Goal: Transaction & Acquisition: Purchase product/service

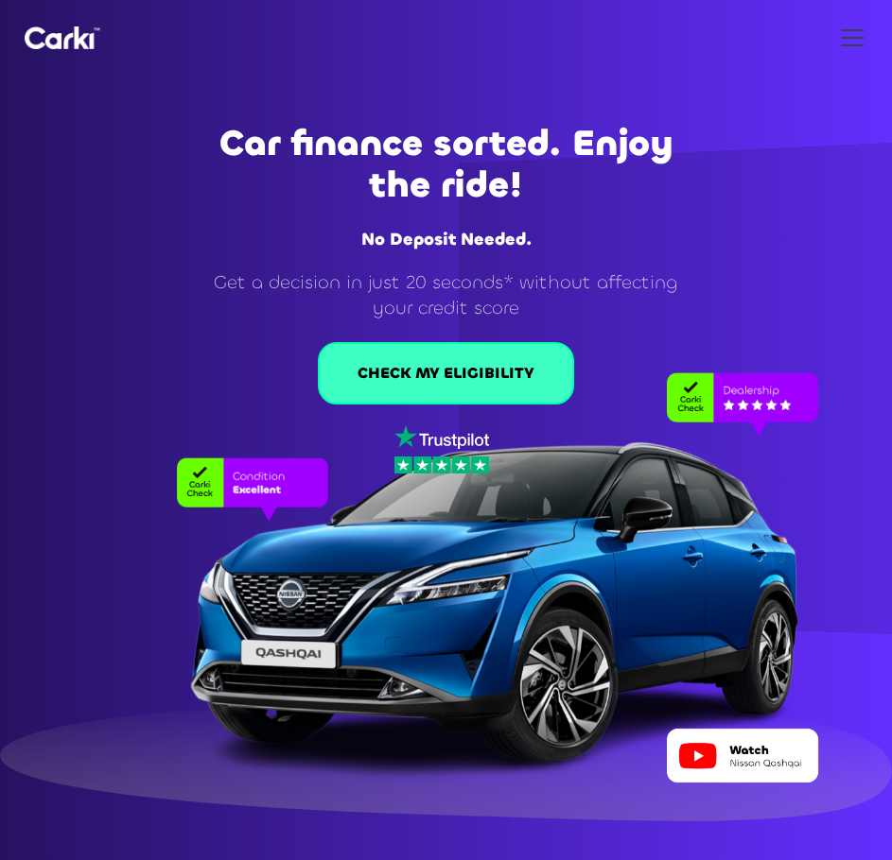
click at [388, 387] on link "CHECK MY ELIGIBILITY" at bounding box center [446, 373] width 256 height 62
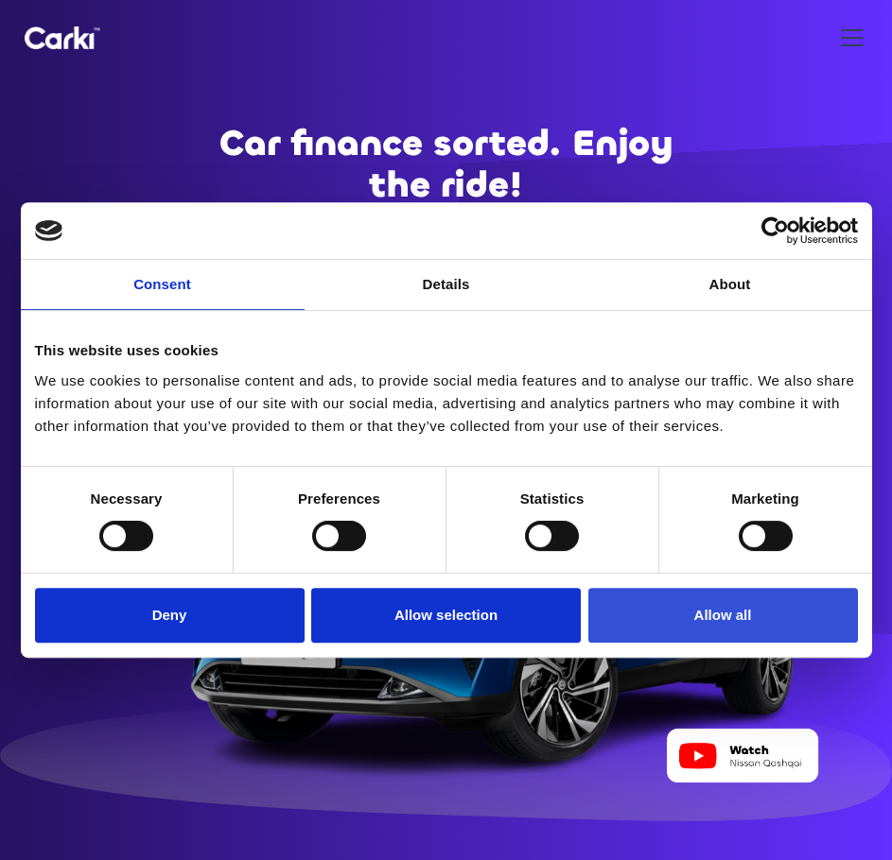
click at [650, 601] on button "Allow all" at bounding box center [722, 615] width 269 height 55
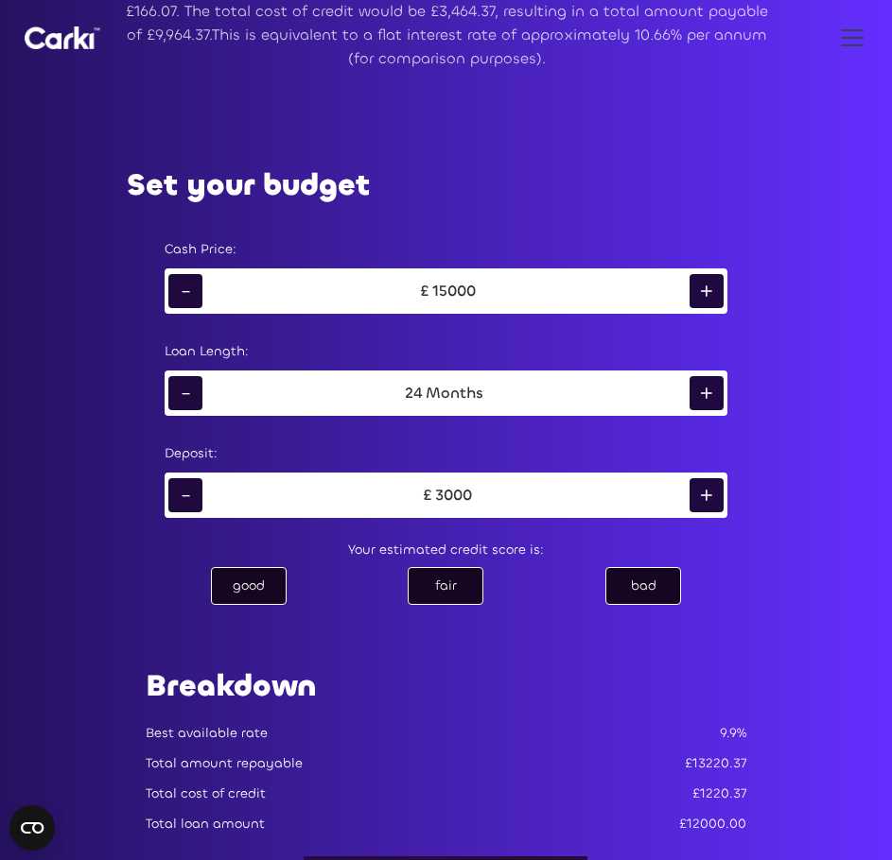
scroll to position [1135, 0]
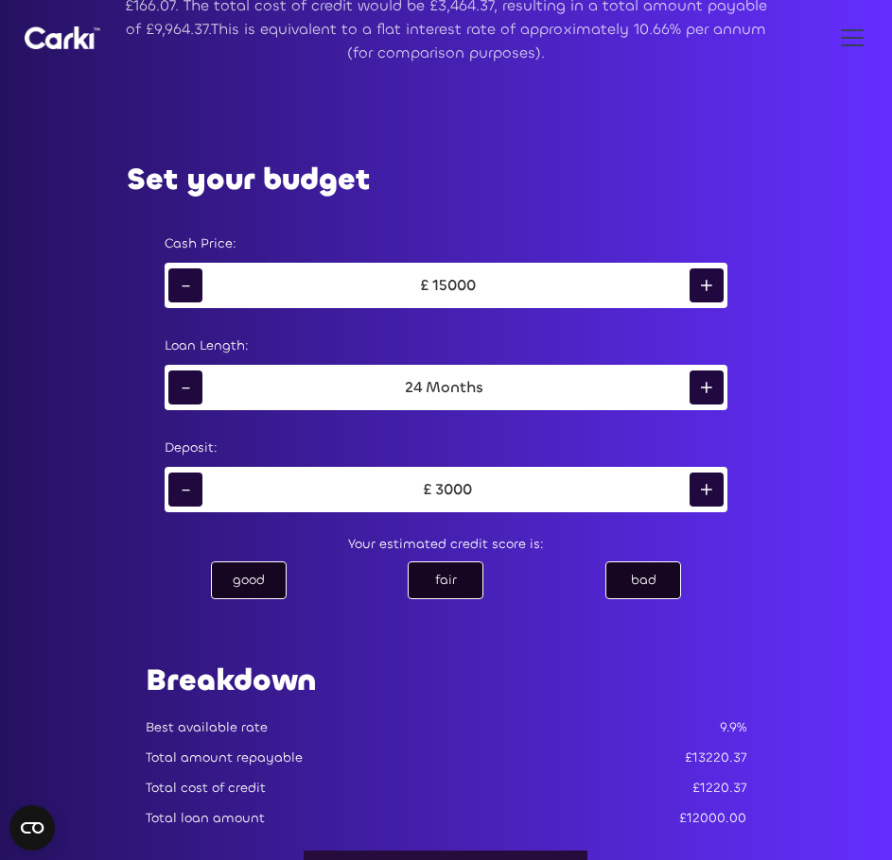
click at [419, 581] on div "fair" at bounding box center [445, 581] width 76 height 38
click at [709, 396] on div "+" at bounding box center [706, 388] width 34 height 34
click at [712, 390] on div "+" at bounding box center [706, 388] width 34 height 34
click at [714, 390] on div "+" at bounding box center [706, 388] width 34 height 34
click at [702, 386] on div "+" at bounding box center [706, 388] width 34 height 34
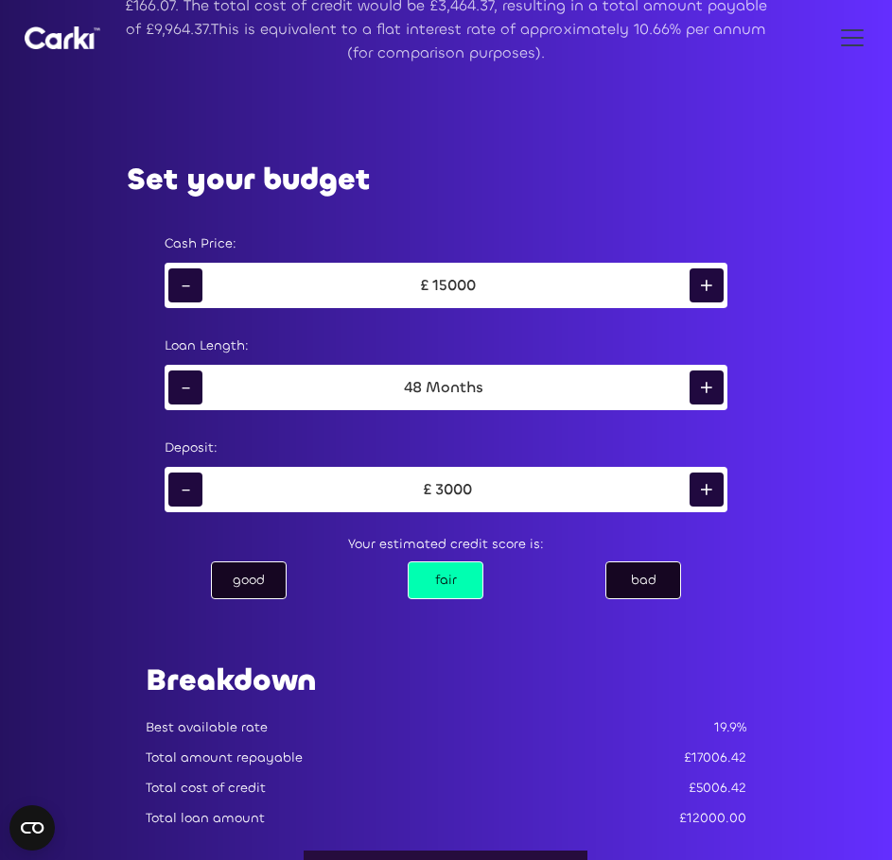
click at [171, 481] on div "-" at bounding box center [185, 490] width 34 height 34
click at [189, 280] on div "-" at bounding box center [185, 286] width 34 height 34
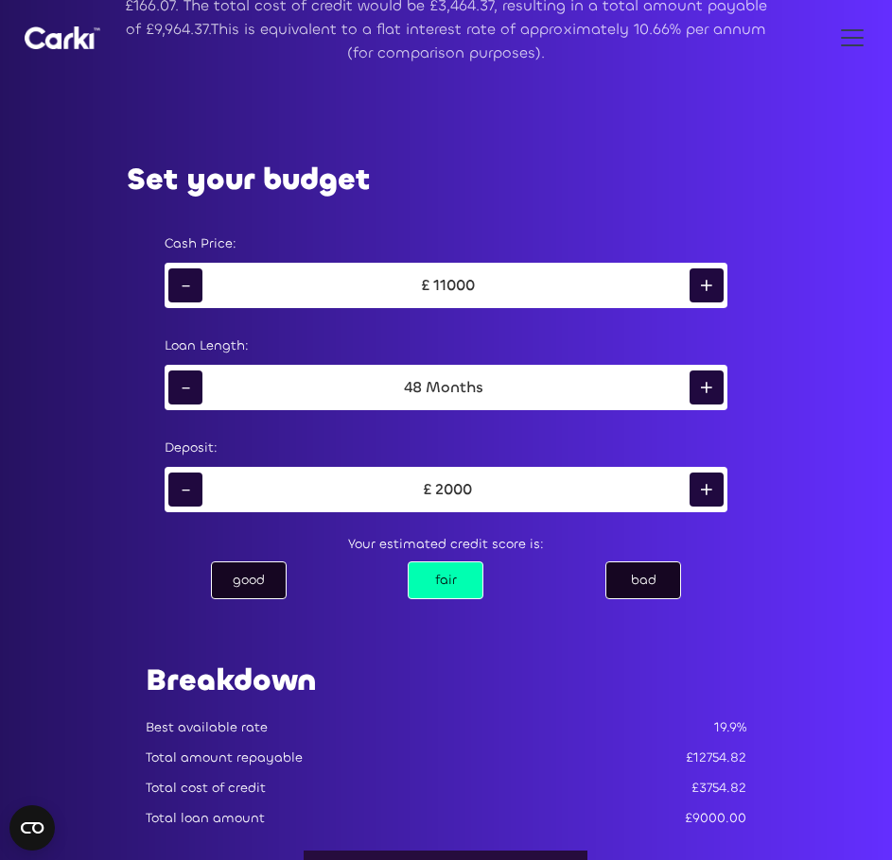
click at [189, 280] on div "-" at bounding box center [185, 286] width 34 height 34
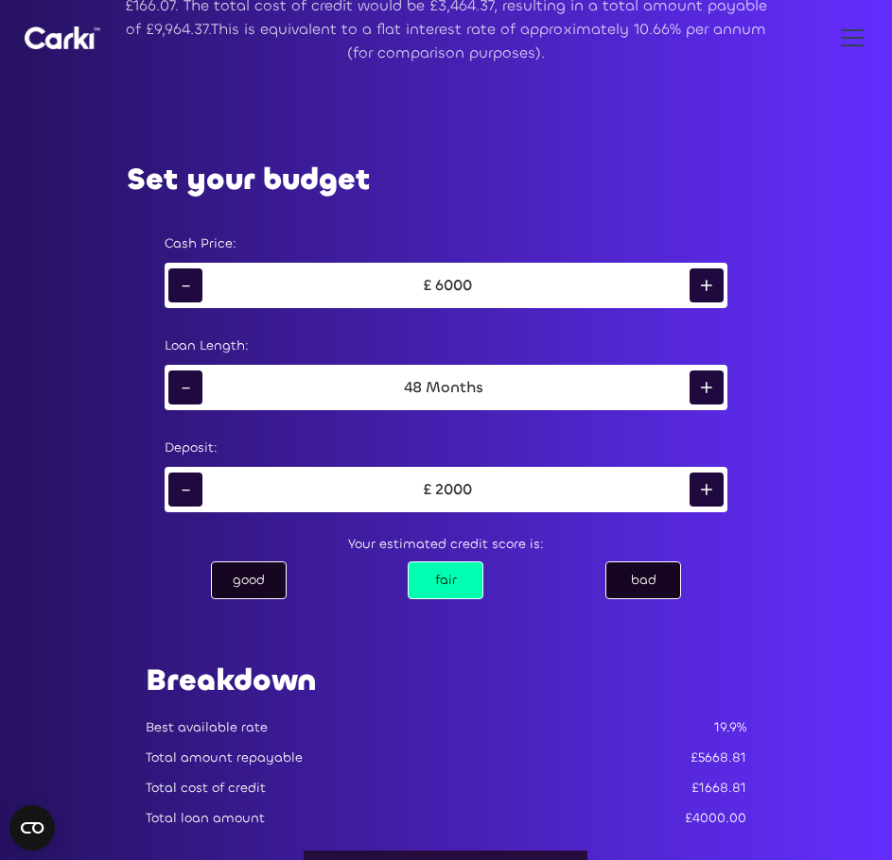
click at [189, 280] on div "-" at bounding box center [185, 286] width 34 height 34
click at [713, 284] on div "+" at bounding box center [706, 286] width 34 height 34
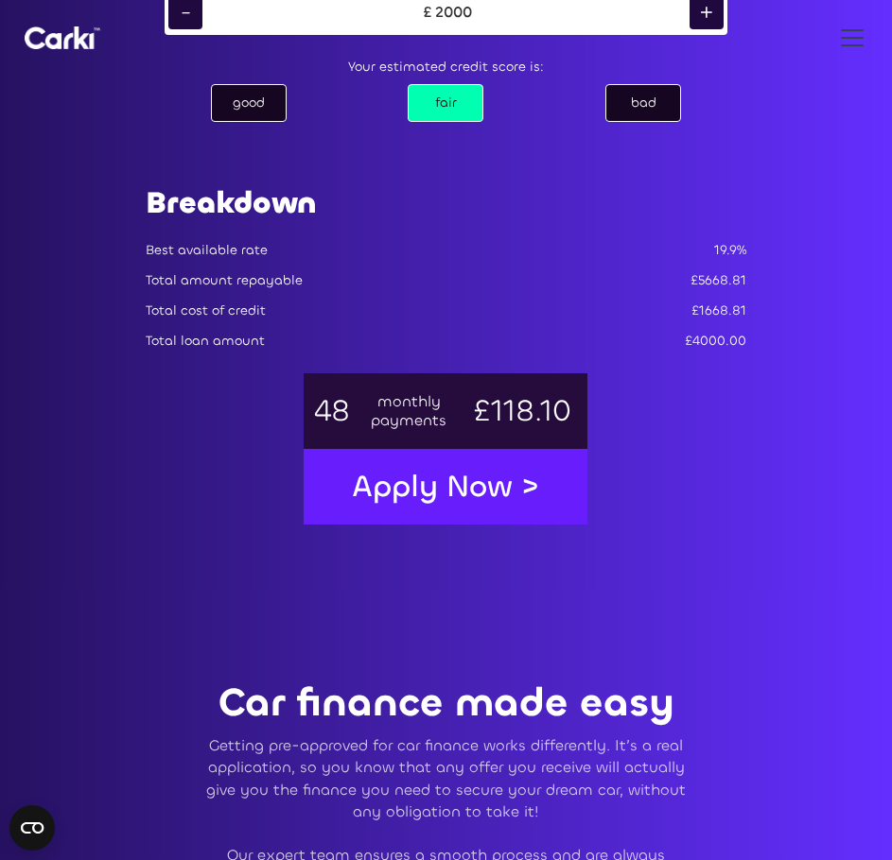
scroll to position [1607, 0]
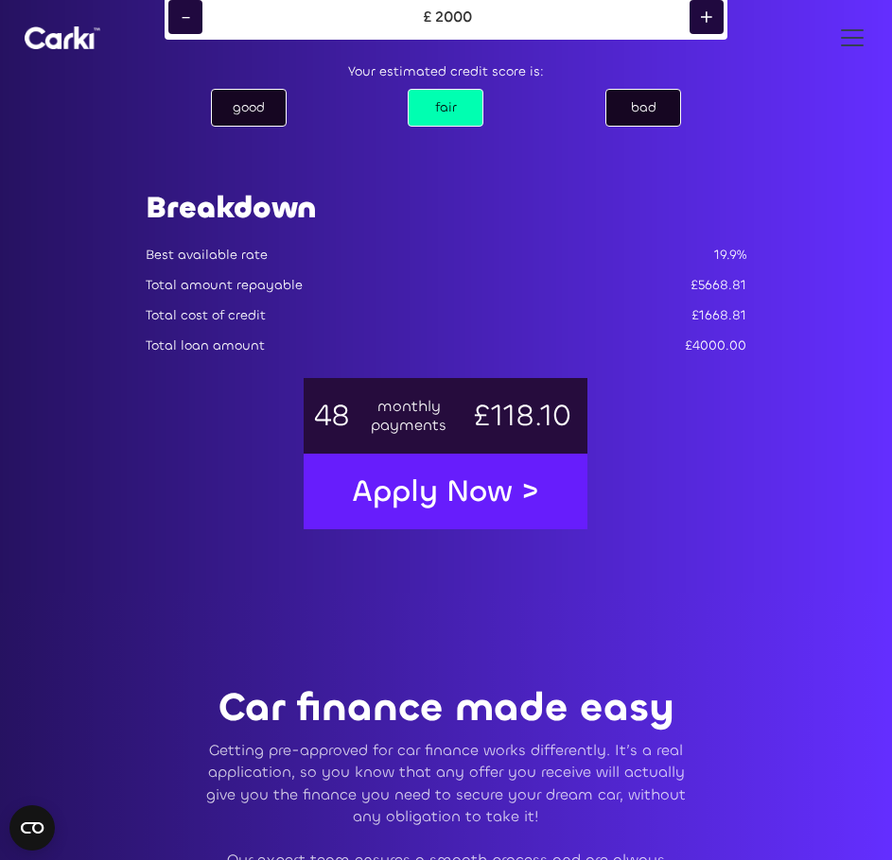
click at [478, 514] on div "Apply Now >" at bounding box center [445, 491] width 225 height 59
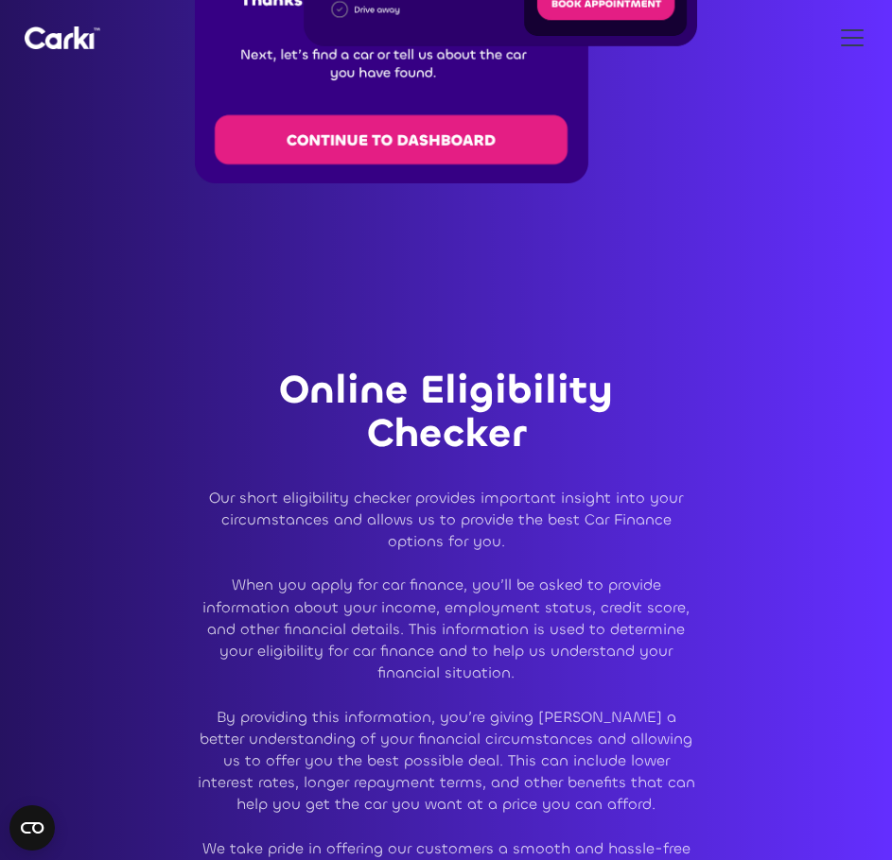
scroll to position [3025, 0]
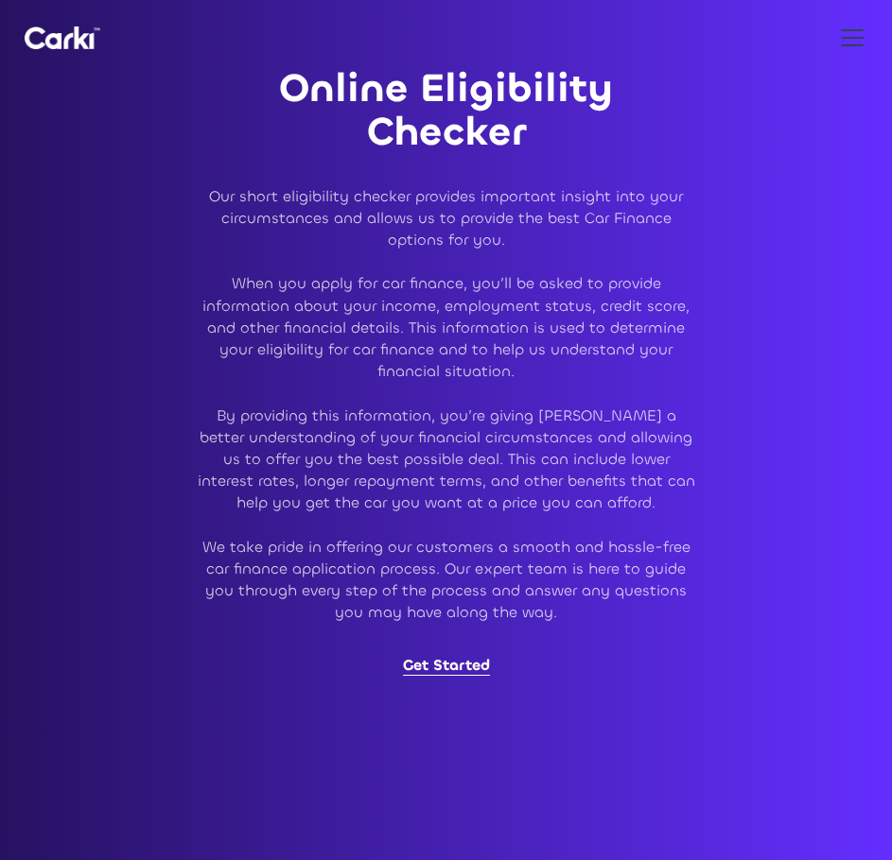
scroll to position [3025, 0]
